Goal: Check status: Check status

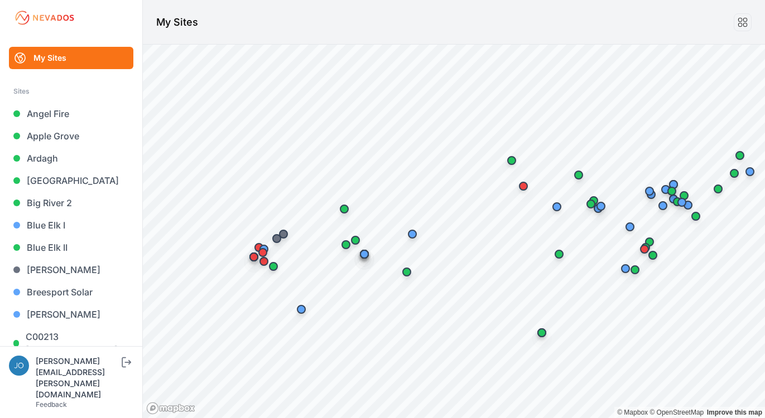
scroll to position [1169, 0]
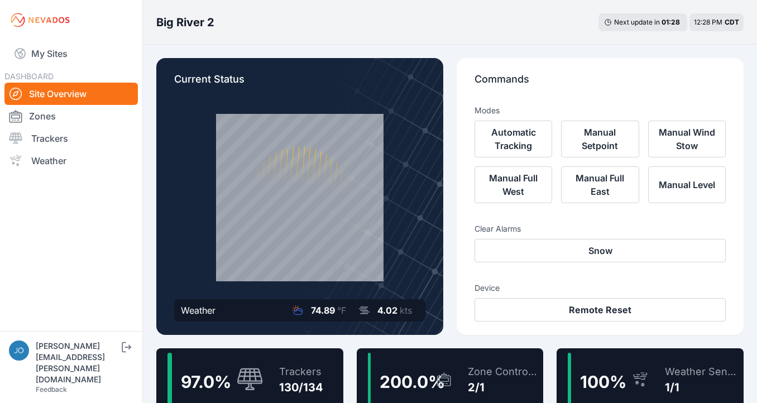
click at [200, 362] on div "97.0 %" at bounding box center [215, 380] width 96 height 54
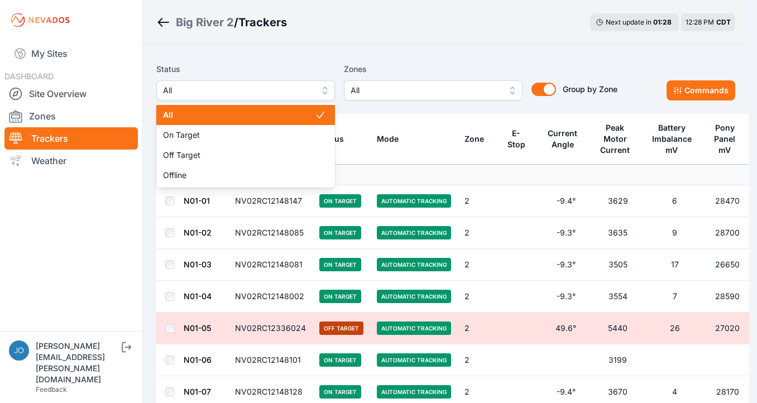
click at [243, 92] on span "All" at bounding box center [238, 90] width 150 height 13
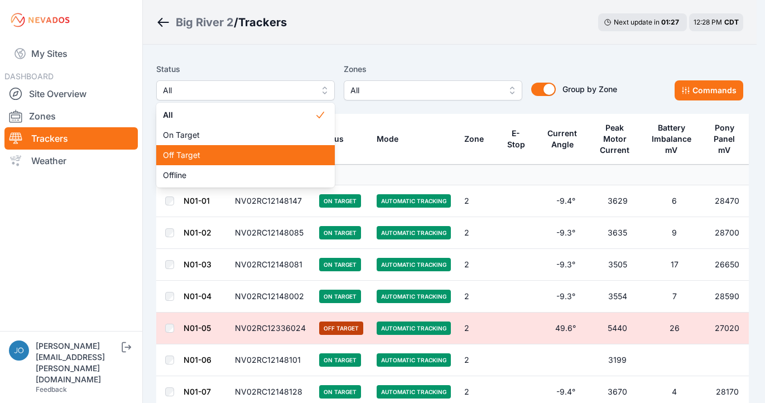
click at [234, 154] on span "Off Target" at bounding box center [239, 155] width 152 height 11
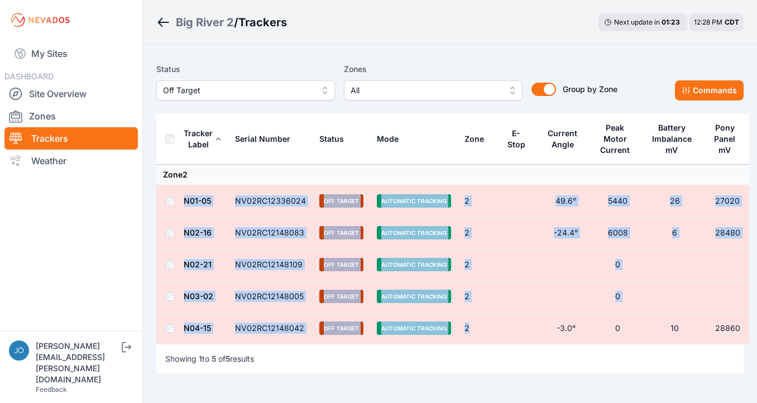
drag, startPoint x: 476, startPoint y: 326, endPoint x: 177, endPoint y: 194, distance: 326.2
click at [177, 194] on tbody "Zone 2 N01-05 NV02RC12336024 Off Target Automatic Tracking 2 49.6° 5440 26 2702…" at bounding box center [452, 255] width 593 height 180
copy tbody "N01-05 NV02RC12336024 Off Target Automatic Tracking 2 49.6° 5440 26 27020 N02-1…"
click at [197, 24] on div "Big River 2" at bounding box center [205, 23] width 58 height 16
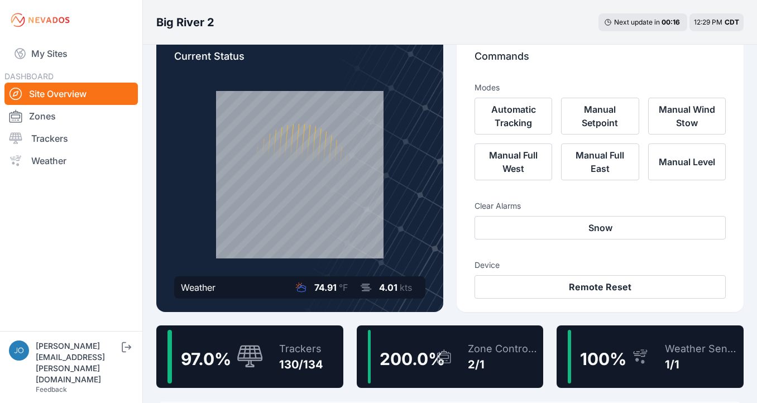
scroll to position [100, 0]
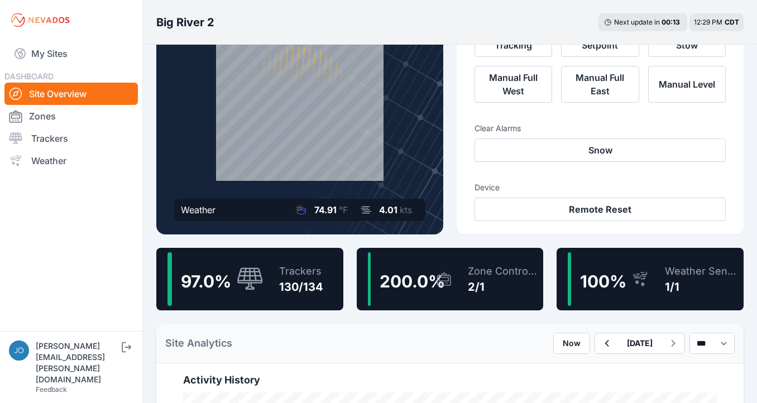
click at [273, 266] on div "Trackers 130/134" at bounding box center [295, 279] width 55 height 54
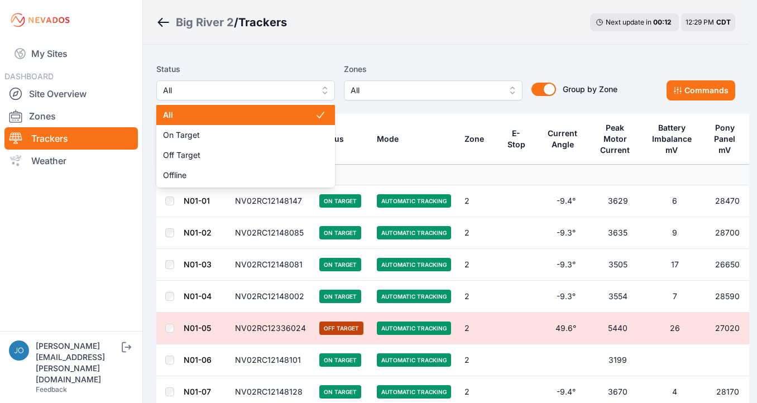
click at [198, 85] on span "All" at bounding box center [238, 90] width 150 height 13
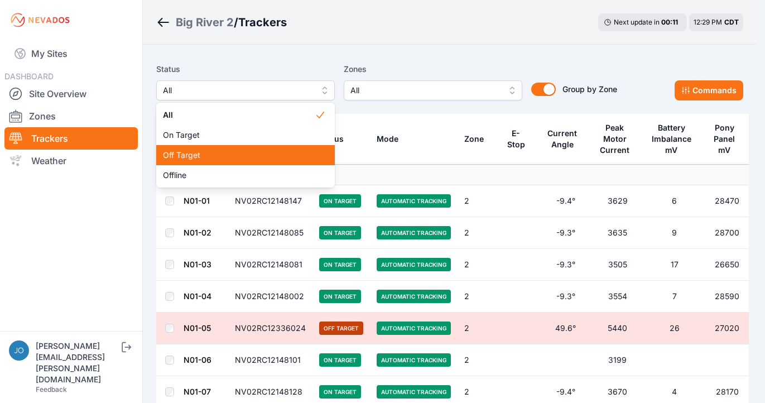
click at [198, 150] on span "Off Target" at bounding box center [239, 155] width 152 height 11
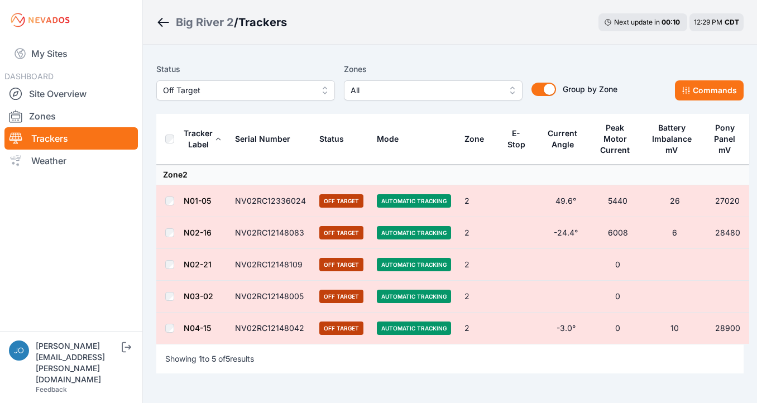
click at [246, 97] on span "Off Target" at bounding box center [238, 90] width 150 height 13
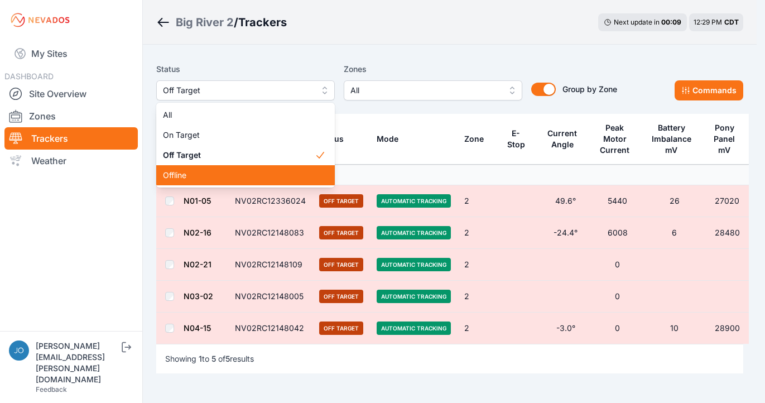
click at [208, 169] on div "Offline" at bounding box center [245, 175] width 179 height 20
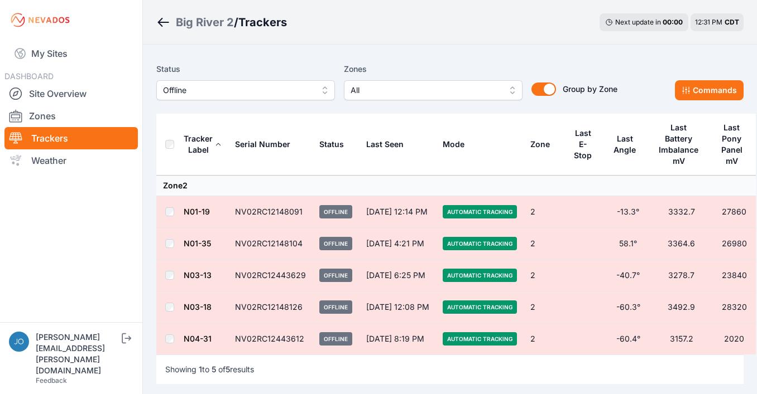
click at [214, 17] on div "Big River 2" at bounding box center [205, 23] width 58 height 16
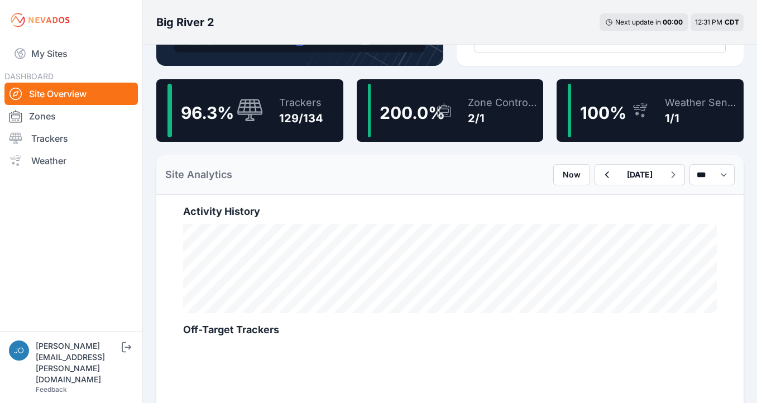
scroll to position [227, 0]
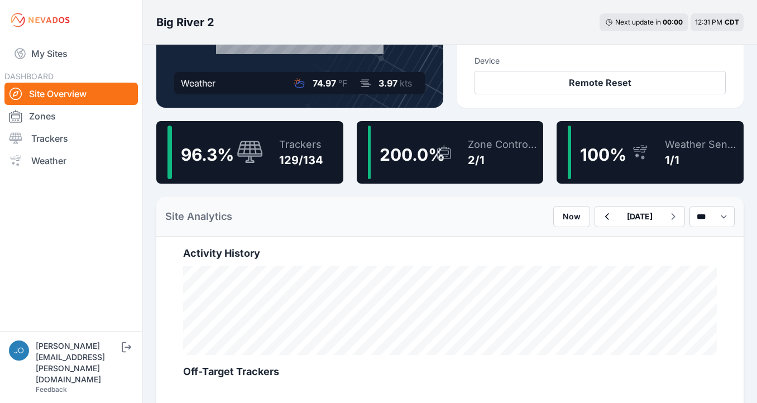
click at [291, 158] on div "129/134" at bounding box center [301, 160] width 44 height 16
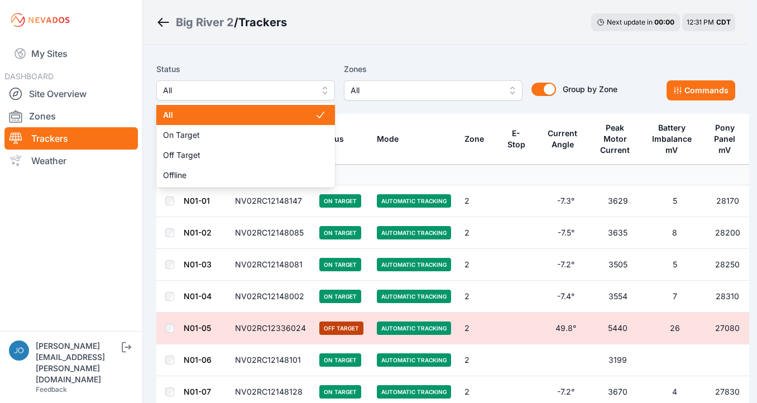
click at [298, 100] on button "All" at bounding box center [245, 90] width 179 height 20
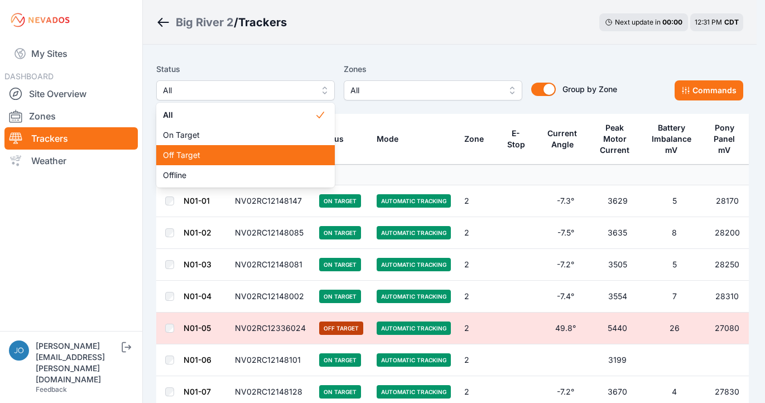
click at [241, 152] on span "Off Target" at bounding box center [239, 155] width 152 height 11
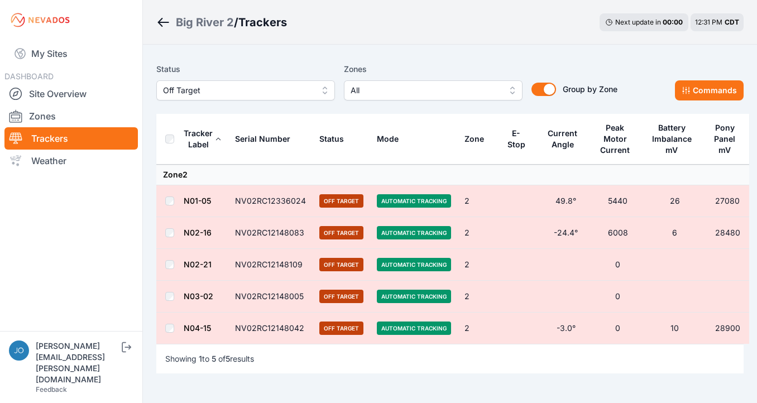
click at [254, 97] on button "Off Target" at bounding box center [245, 90] width 179 height 20
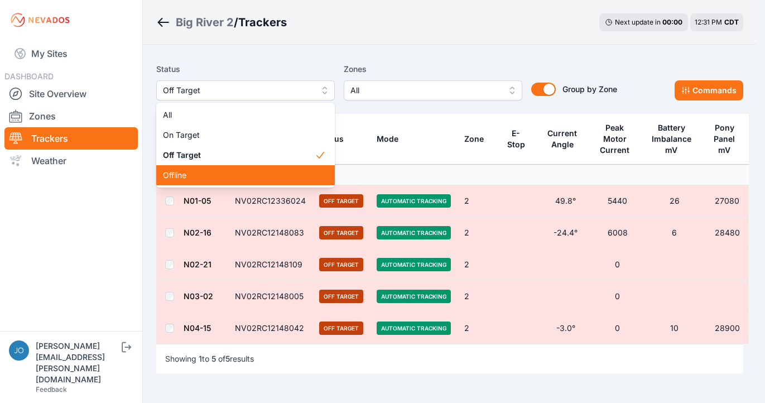
click at [230, 171] on span "Offline" at bounding box center [239, 175] width 152 height 11
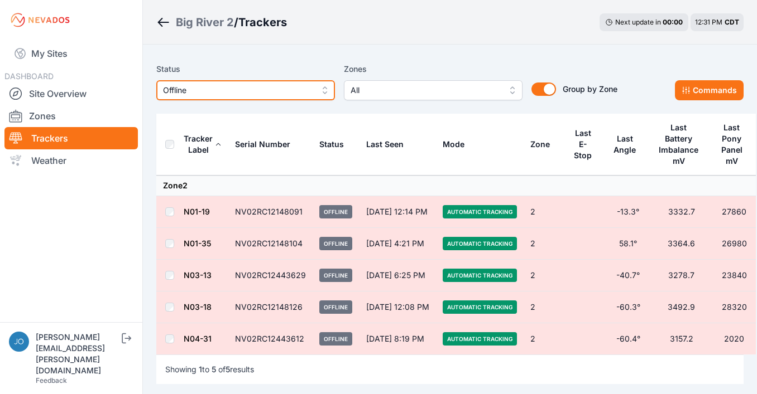
scroll to position [2, 0]
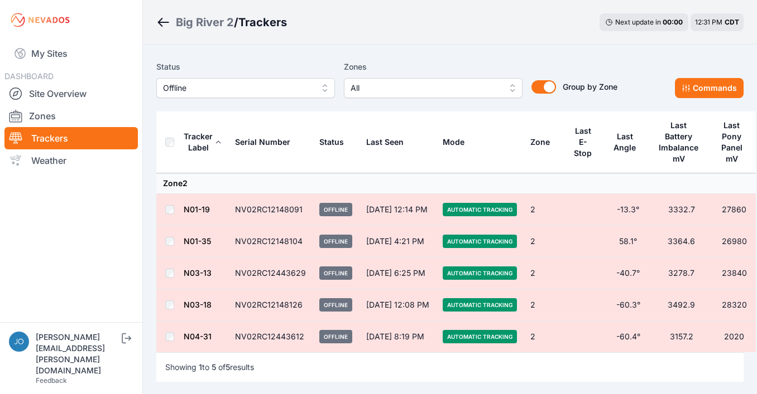
drag, startPoint x: 435, startPoint y: 274, endPoint x: 177, endPoint y: 246, distance: 259.3
click at [176, 246] on tbody "Zone 2 N01-19 NV02RC12148091 Offline Sep 26 at 12:14 PM Automatic Tracking 2 -1…" at bounding box center [455, 264] width 599 height 180
copy tbody "N01-35 NV02RC12148104 Offline Sep 22 at 4:21 PM Automatic Tracking 2 58.1° 3364…"
drag, startPoint x: 181, startPoint y: 336, endPoint x: 365, endPoint y: 335, distance: 184.1
click at [365, 335] on tr "N04-31 NV02RC12443612 Offline Aug 7 at 8:19 PM Automatic Tracking 2 -60.4° 3157…" at bounding box center [455, 337] width 599 height 32
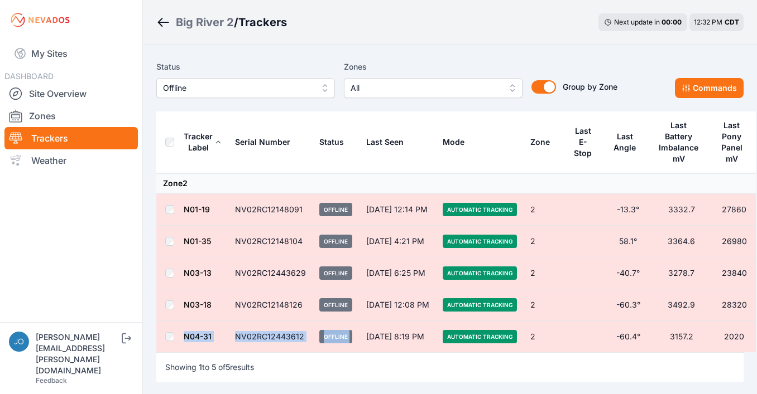
copy tr "N04-31 NV02RC12443612 Offline"
click at [240, 89] on span "Offline" at bounding box center [238, 87] width 150 height 13
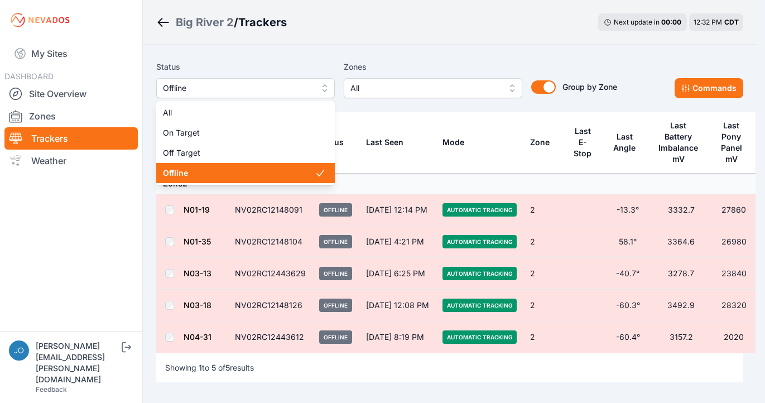
click at [189, 169] on span "Offline" at bounding box center [239, 172] width 152 height 11
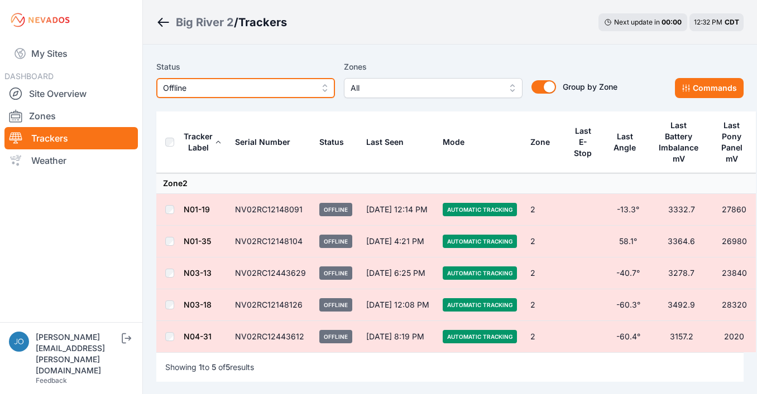
scroll to position [0, 0]
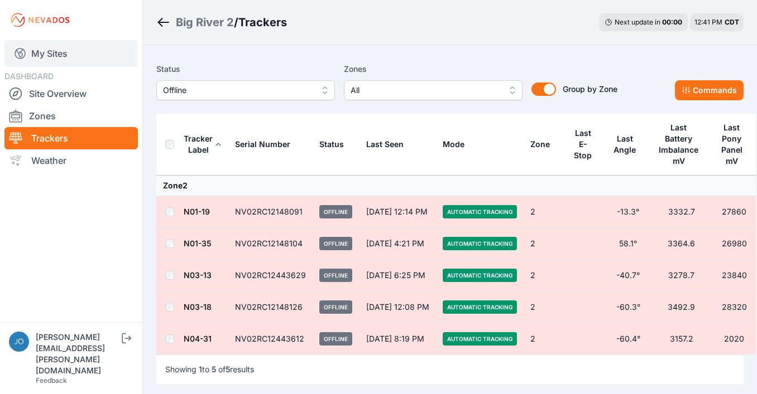
click at [47, 52] on link "My Sites" at bounding box center [70, 53] width 133 height 27
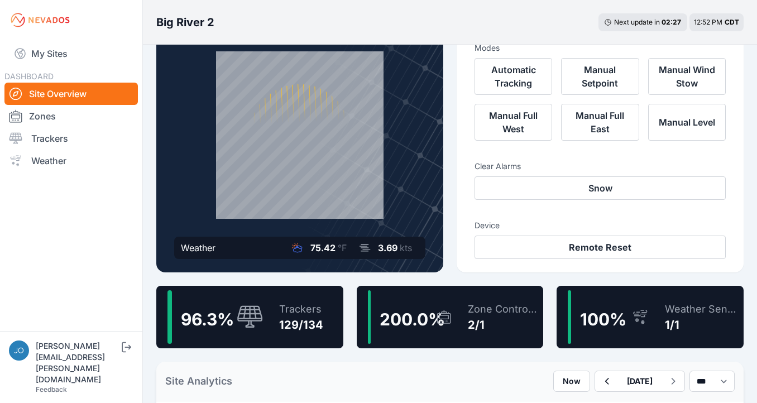
scroll to position [86, 0]
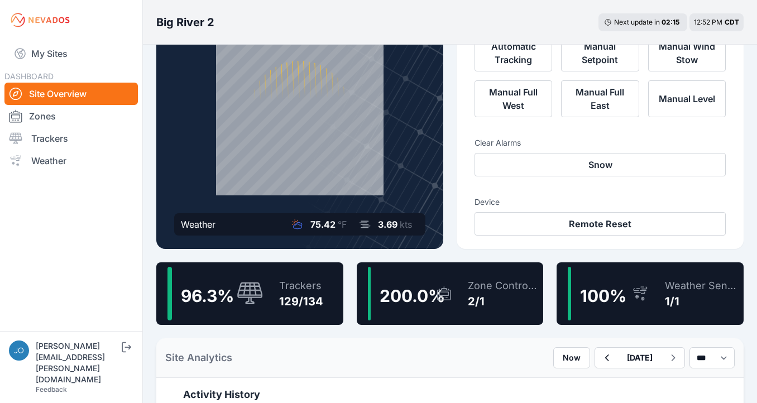
click at [227, 298] on span "96.3 %" at bounding box center [207, 296] width 53 height 20
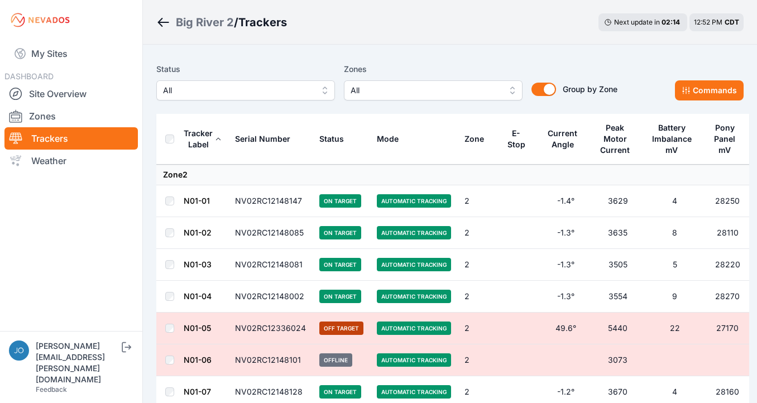
click at [243, 96] on span "All" at bounding box center [238, 90] width 150 height 13
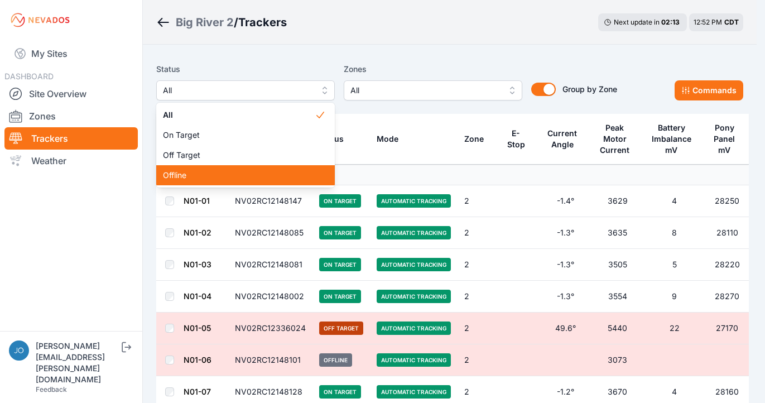
click at [239, 170] on span "Offline" at bounding box center [239, 175] width 152 height 11
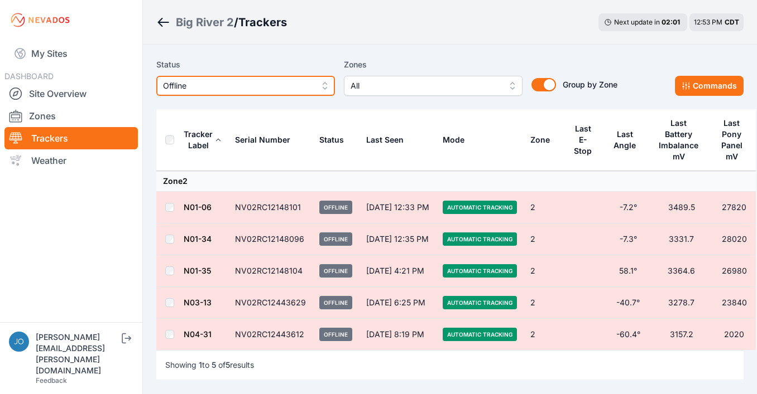
scroll to position [8, 0]
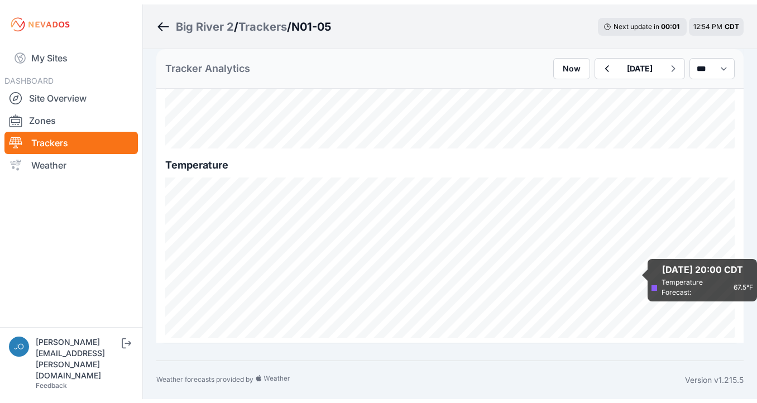
scroll to position [696, 0]
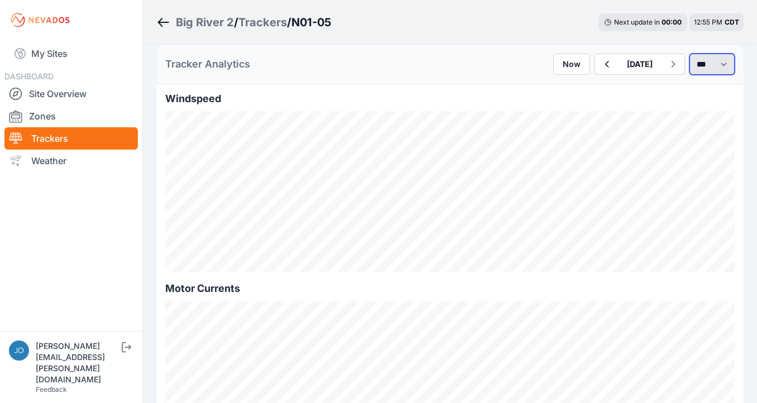
select select "******"
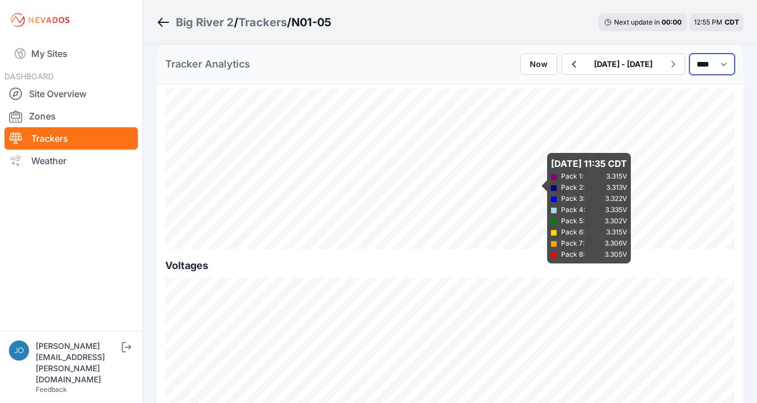
scroll to position [1105, 0]
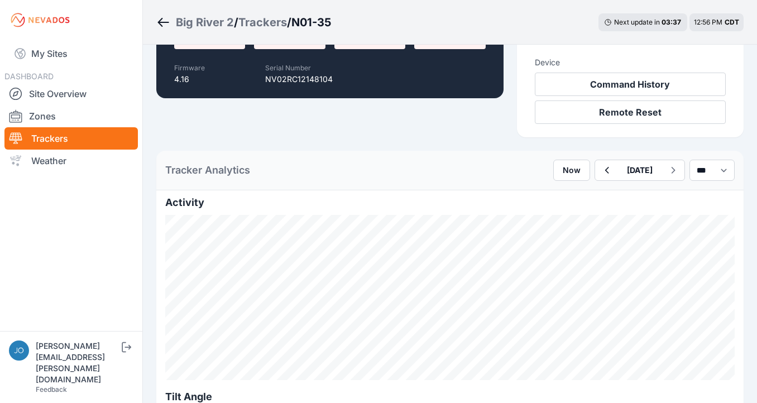
scroll to position [345, 0]
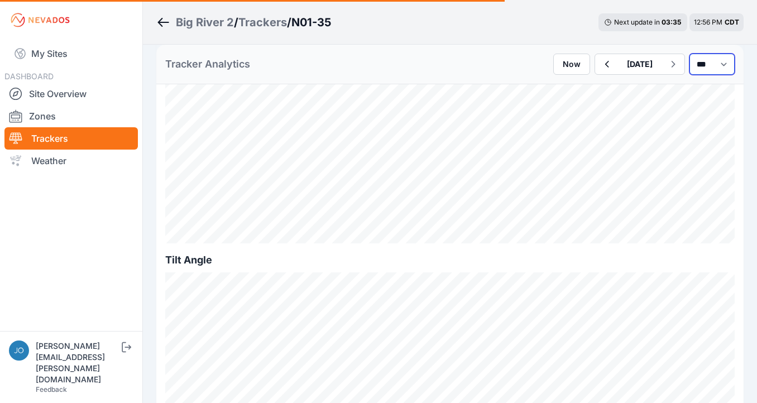
select select "*******"
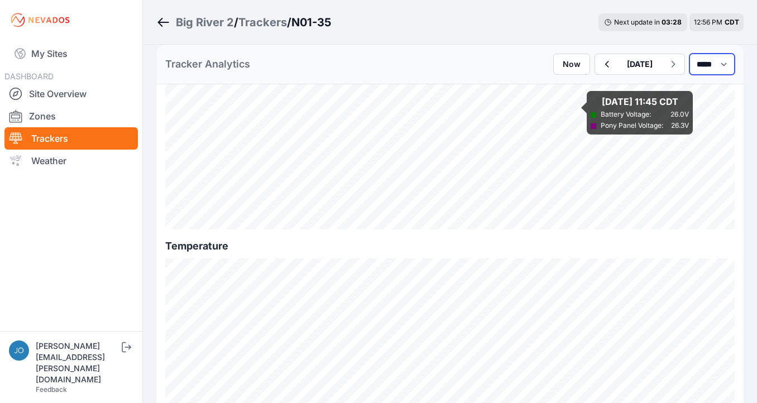
scroll to position [1398, 0]
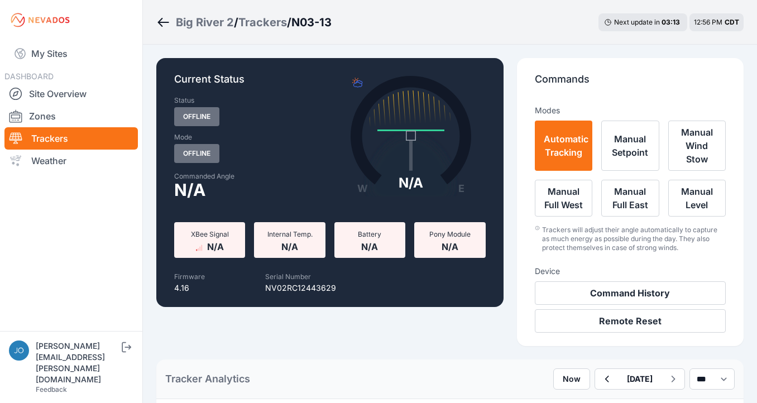
scroll to position [517, 0]
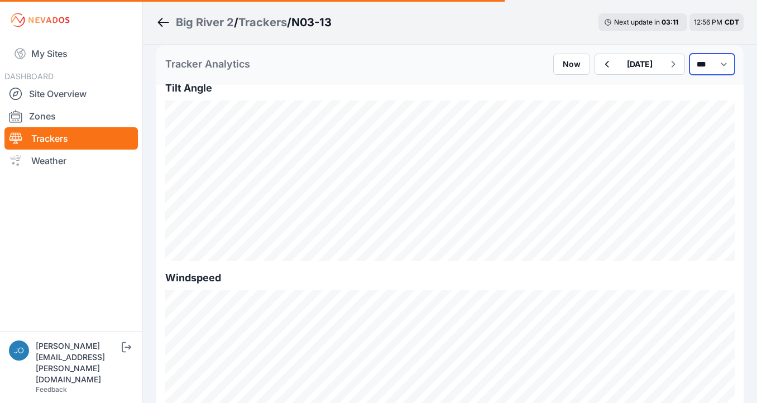
select select "*******"
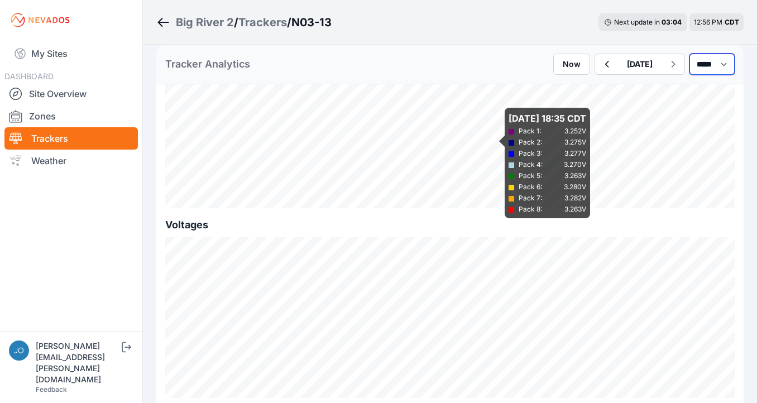
scroll to position [1142, 0]
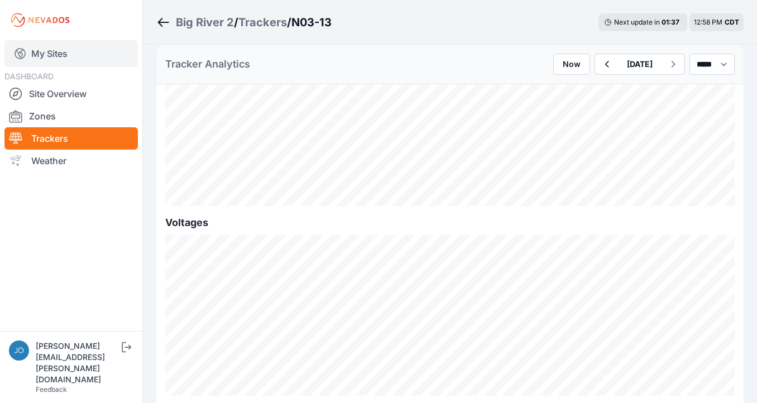
click at [46, 59] on link "My Sites" at bounding box center [70, 53] width 133 height 27
